Goal: Find contact information: Find contact information

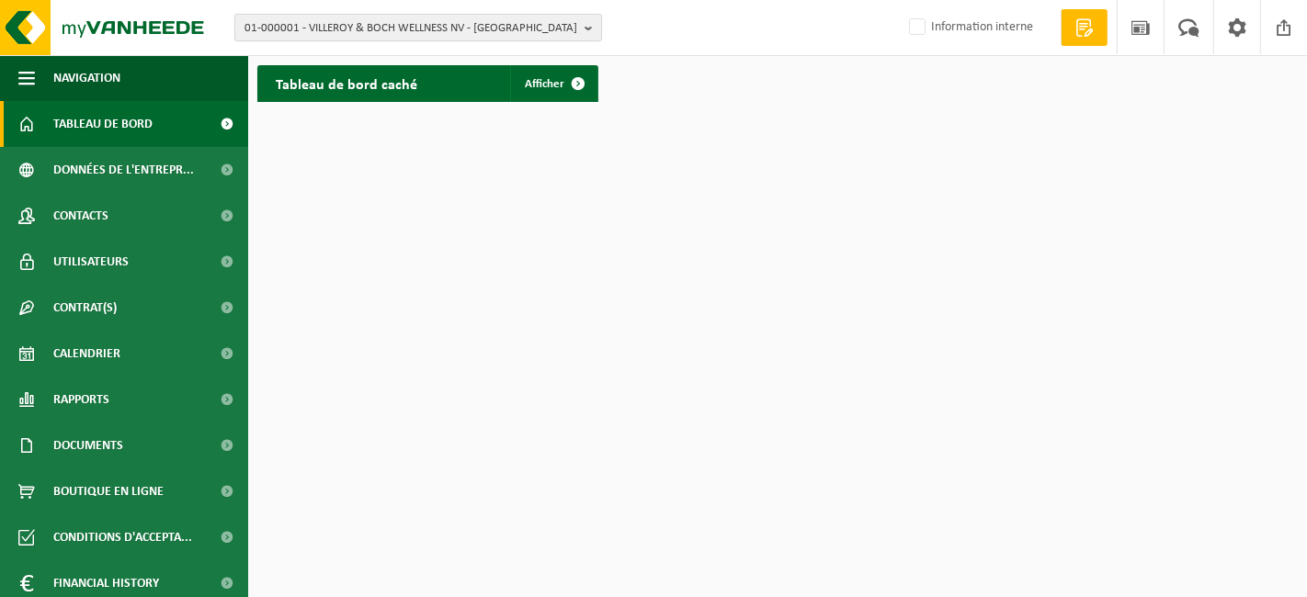
click at [355, 33] on span "01-000001 - VILLEROY & BOCH WELLNESS NV - ROESELARE" at bounding box center [410, 29] width 333 height 28
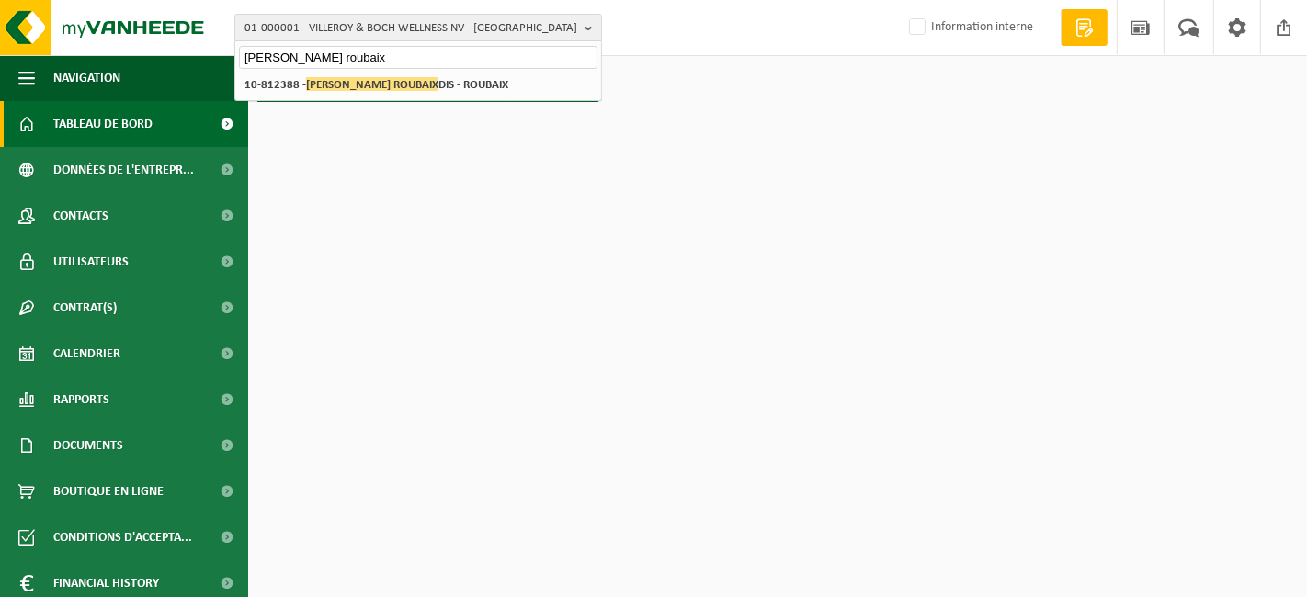
type input "leclerc roubaix"
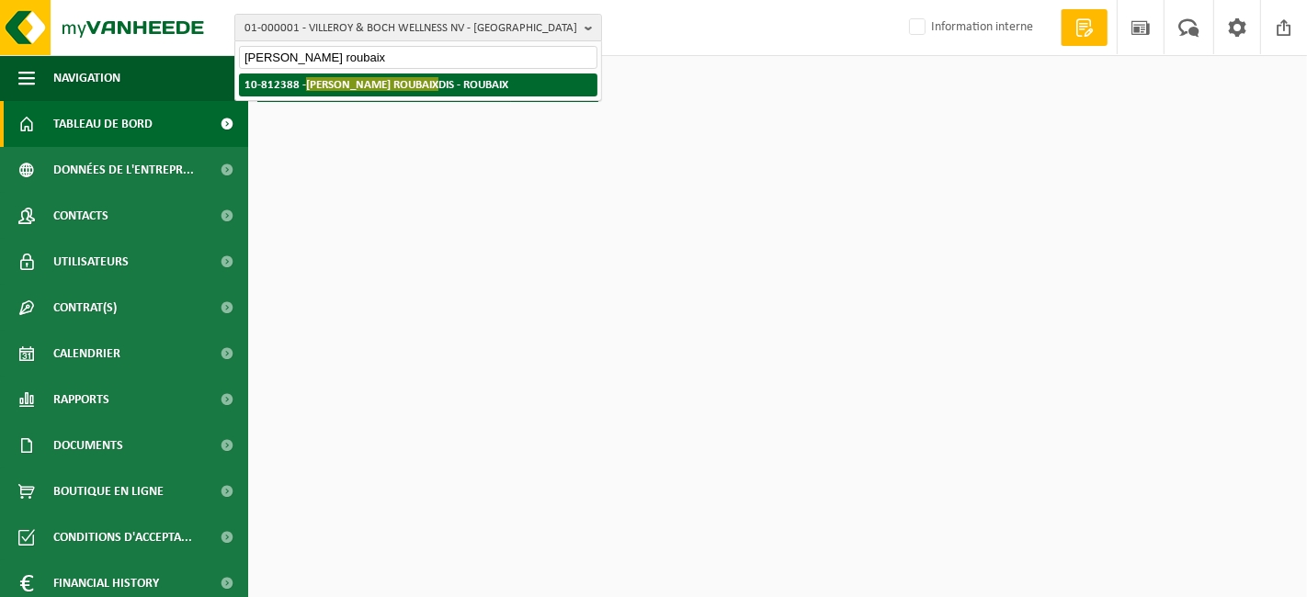
click at [360, 85] on span "LECLERC ROUBAIX" at bounding box center [372, 84] width 132 height 14
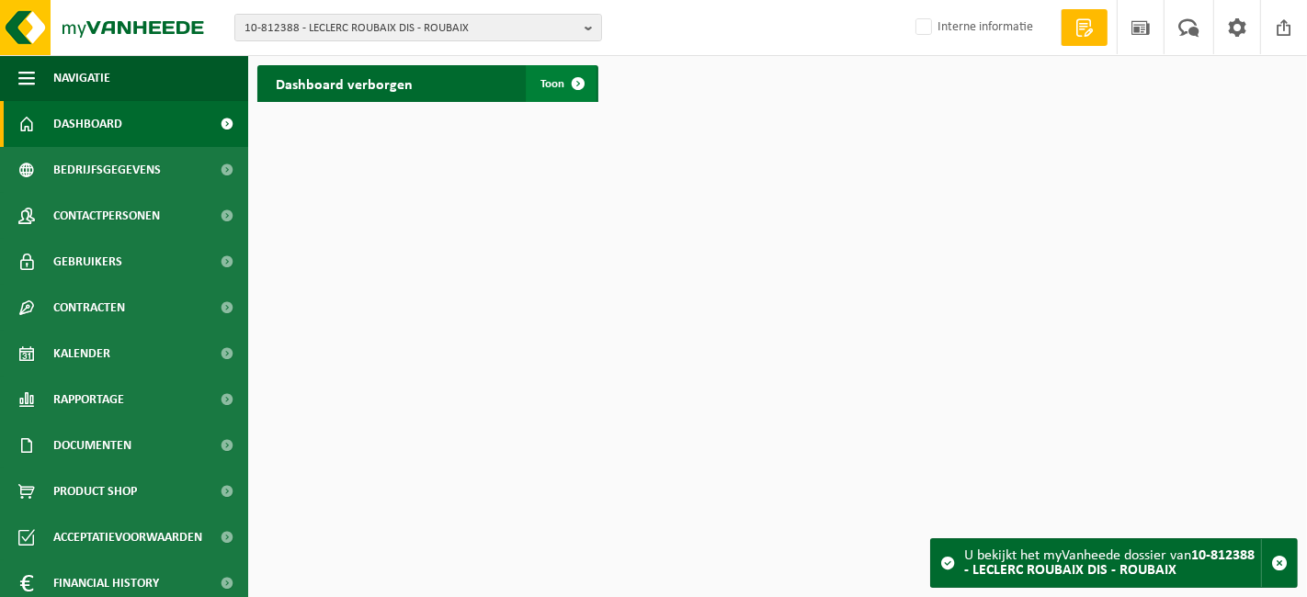
click at [567, 82] on span at bounding box center [578, 83] width 37 height 37
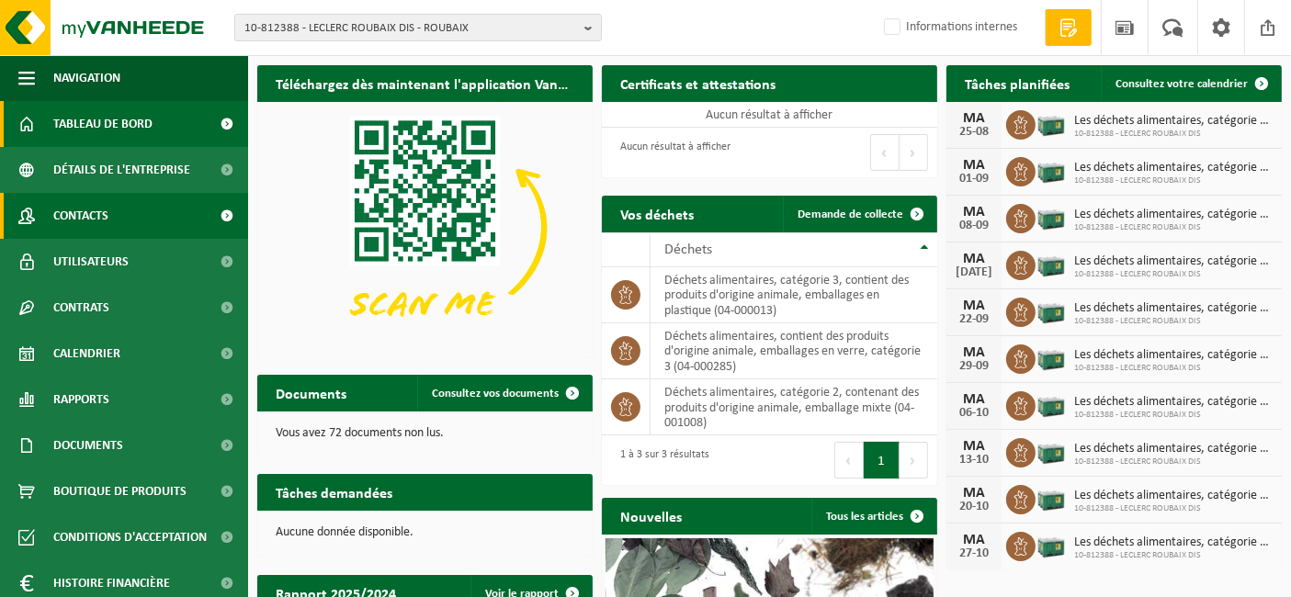
click at [92, 230] on span "Contacts" at bounding box center [80, 216] width 55 height 46
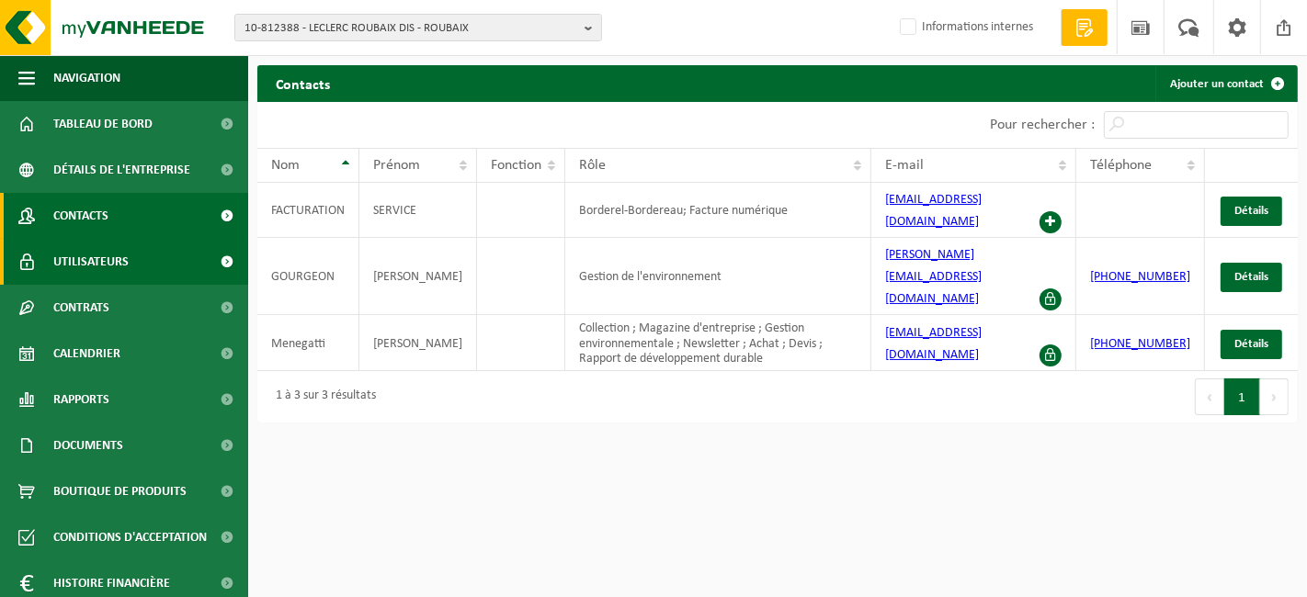
click at [91, 267] on font "Utilisateurs" at bounding box center [90, 262] width 75 height 14
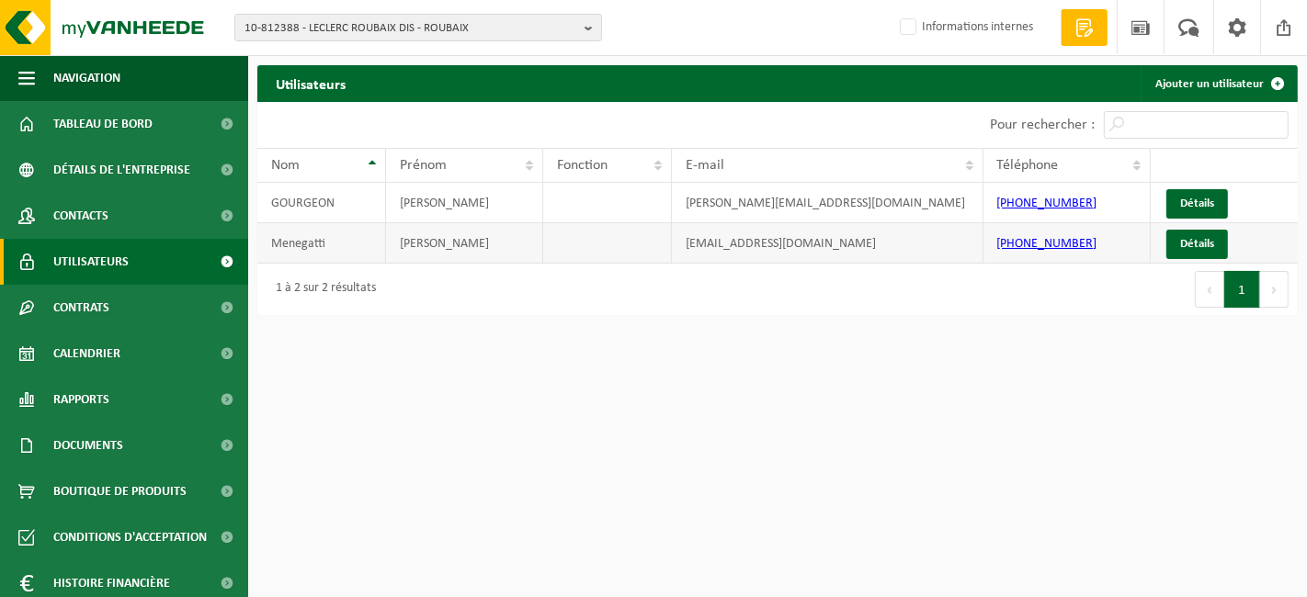
drag, startPoint x: 869, startPoint y: 244, endPoint x: 685, endPoint y: 247, distance: 184.8
click at [685, 247] on td "[EMAIL_ADDRESS][DOMAIN_NAME]" at bounding box center [828, 243] width 312 height 40
copy font "[EMAIL_ADDRESS][DOMAIN_NAME]"
